Goal: Navigation & Orientation: Find specific page/section

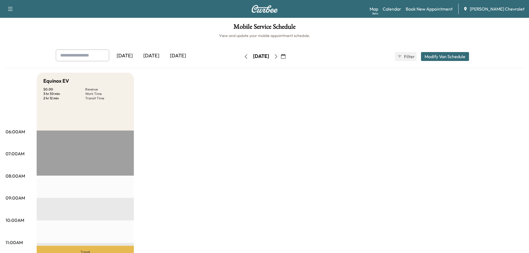
click at [156, 56] on div "[DATE]" at bounding box center [151, 55] width 27 height 13
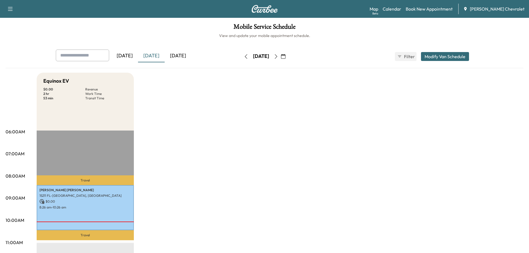
click at [278, 57] on icon "button" at bounding box center [276, 56] width 4 height 4
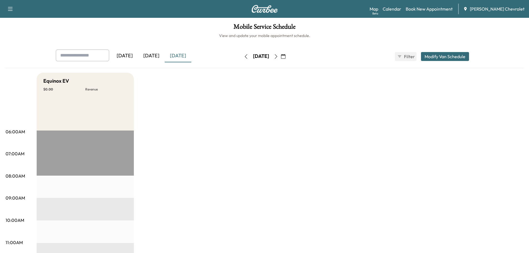
click at [278, 56] on icon "button" at bounding box center [276, 56] width 4 height 4
click at [278, 55] on icon "button" at bounding box center [276, 56] width 4 height 4
click at [278, 56] on icon "button" at bounding box center [276, 56] width 4 height 4
click at [278, 58] on icon "button" at bounding box center [276, 56] width 4 height 4
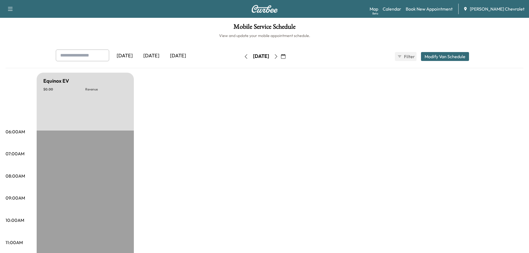
click at [278, 56] on icon "button" at bounding box center [276, 56] width 4 height 4
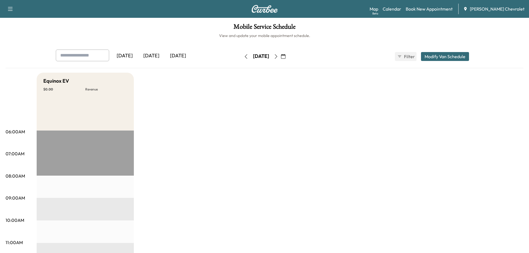
click at [278, 58] on icon "button" at bounding box center [276, 56] width 4 height 4
click at [278, 57] on icon "button" at bounding box center [276, 56] width 4 height 4
click at [281, 57] on button "button" at bounding box center [275, 56] width 9 height 9
click at [278, 56] on icon "button" at bounding box center [276, 56] width 4 height 4
click at [288, 56] on button "button" at bounding box center [283, 56] width 9 height 9
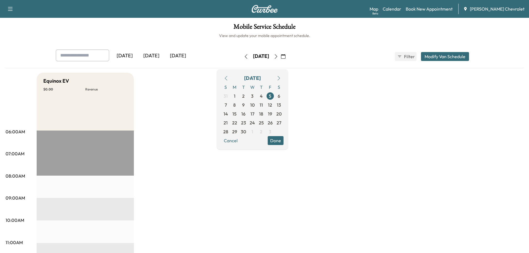
click at [278, 56] on icon "button" at bounding box center [276, 56] width 4 height 4
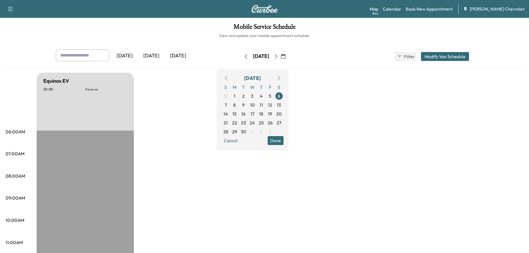
click at [281, 56] on button "button" at bounding box center [275, 56] width 9 height 9
click at [278, 56] on icon "button" at bounding box center [276, 56] width 4 height 4
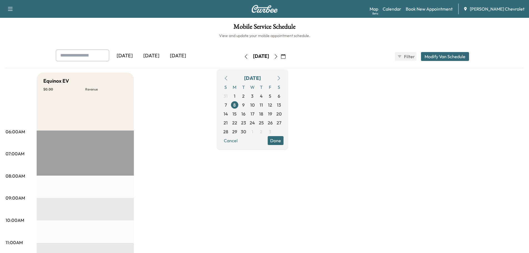
click at [278, 56] on icon "button" at bounding box center [276, 56] width 4 height 4
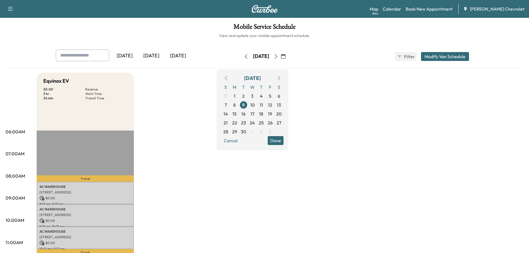
click at [151, 55] on div "[DATE]" at bounding box center [151, 55] width 27 height 13
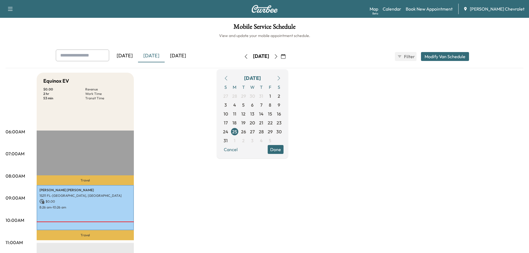
click at [286, 55] on icon "button" at bounding box center [283, 56] width 4 height 4
